Goal: Task Accomplishment & Management: Complete application form

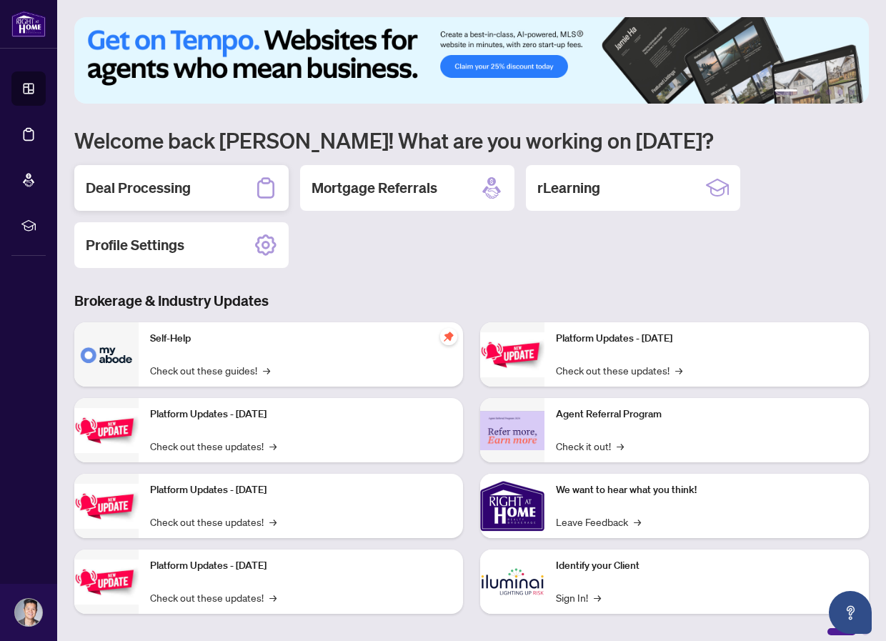
click at [162, 188] on h2 "Deal Processing" at bounding box center [138, 188] width 105 height 20
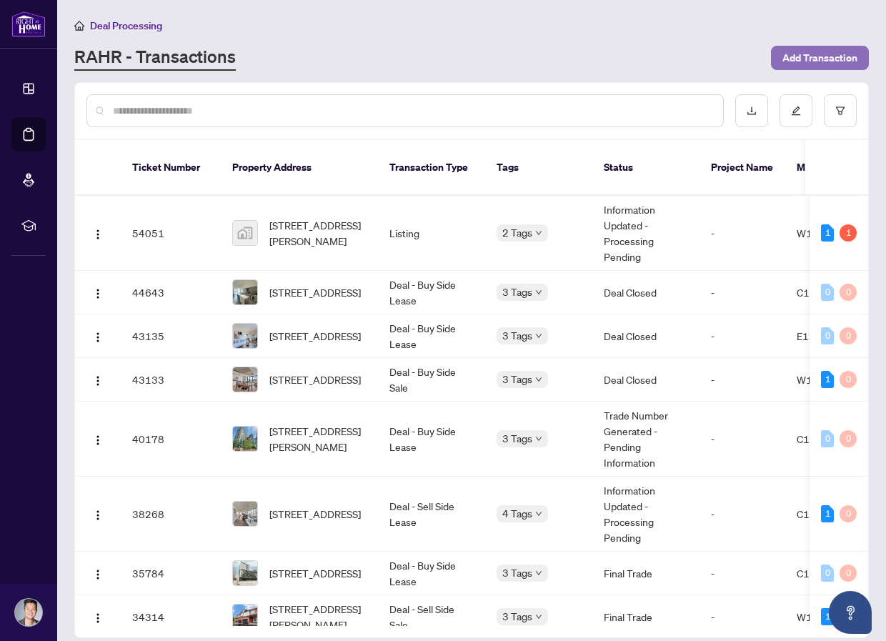
click at [828, 54] on span "Add Transaction" at bounding box center [820, 57] width 75 height 23
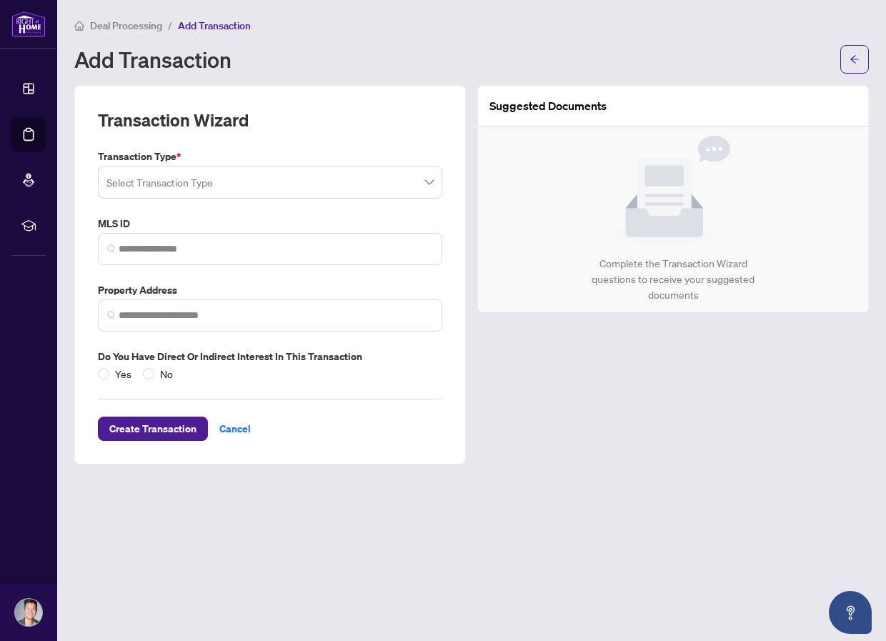
click at [287, 180] on input "search" at bounding box center [263, 184] width 314 height 31
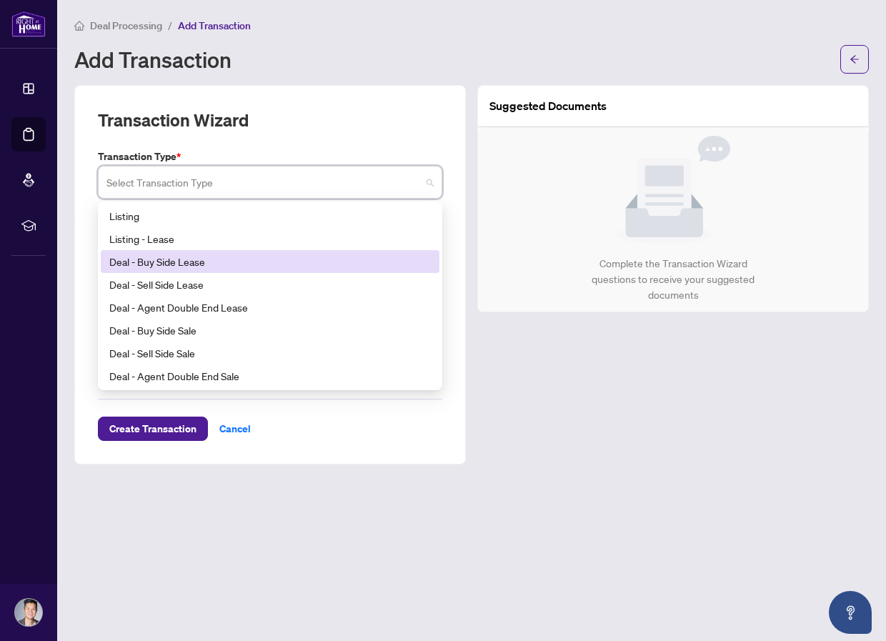
click at [252, 259] on div "Deal - Buy Side Lease" at bounding box center [270, 262] width 322 height 16
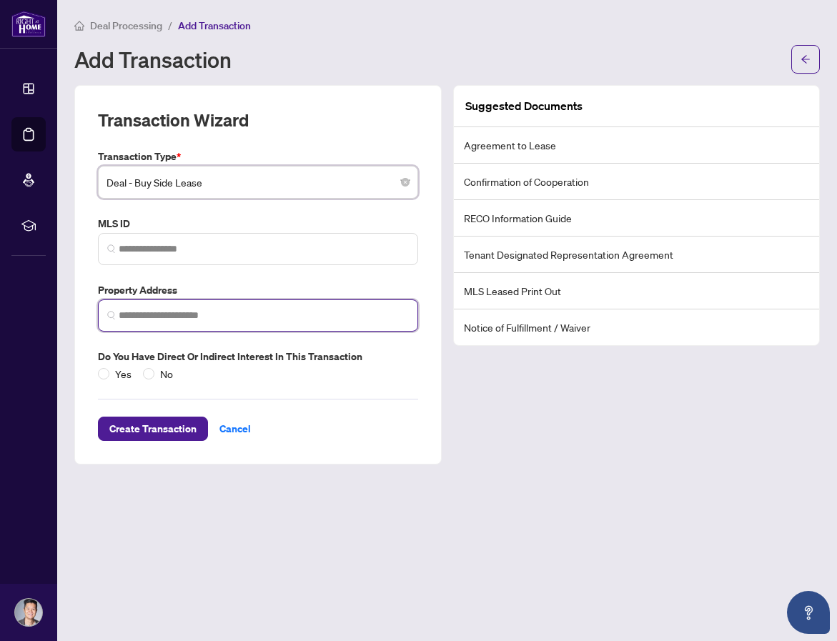
click at [170, 313] on input "search" at bounding box center [264, 315] width 290 height 15
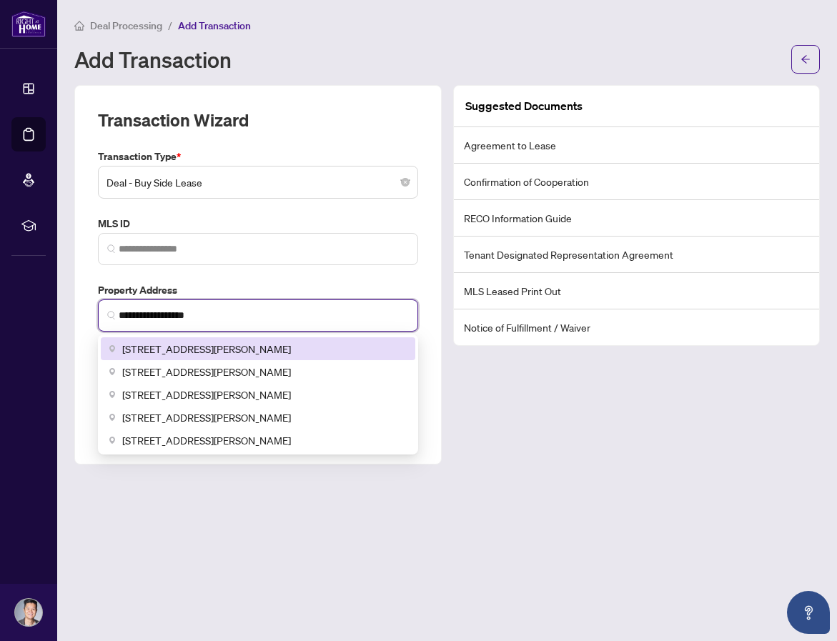
type input "**********"
